Goal: Task Accomplishment & Management: Manage account settings

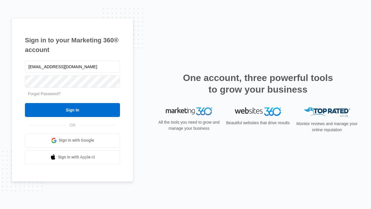
type input "[EMAIL_ADDRESS][DOMAIN_NAME]"
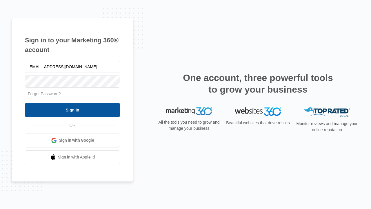
click at [72, 109] on input "Sign In" at bounding box center [72, 110] width 95 height 14
